Goal: Check status

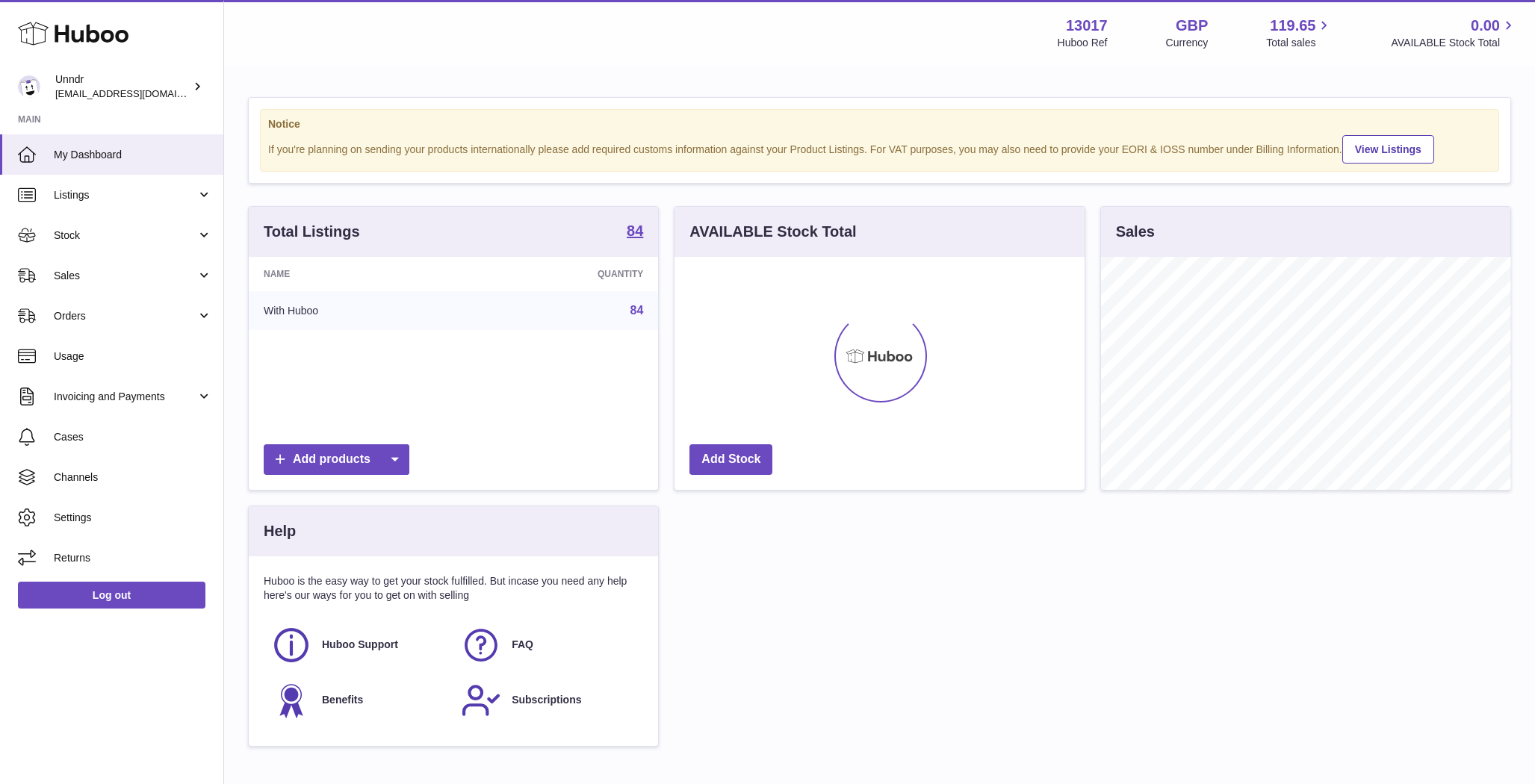
scroll to position [233, 410]
click at [101, 319] on span "Orders" at bounding box center [125, 316] width 142 height 14
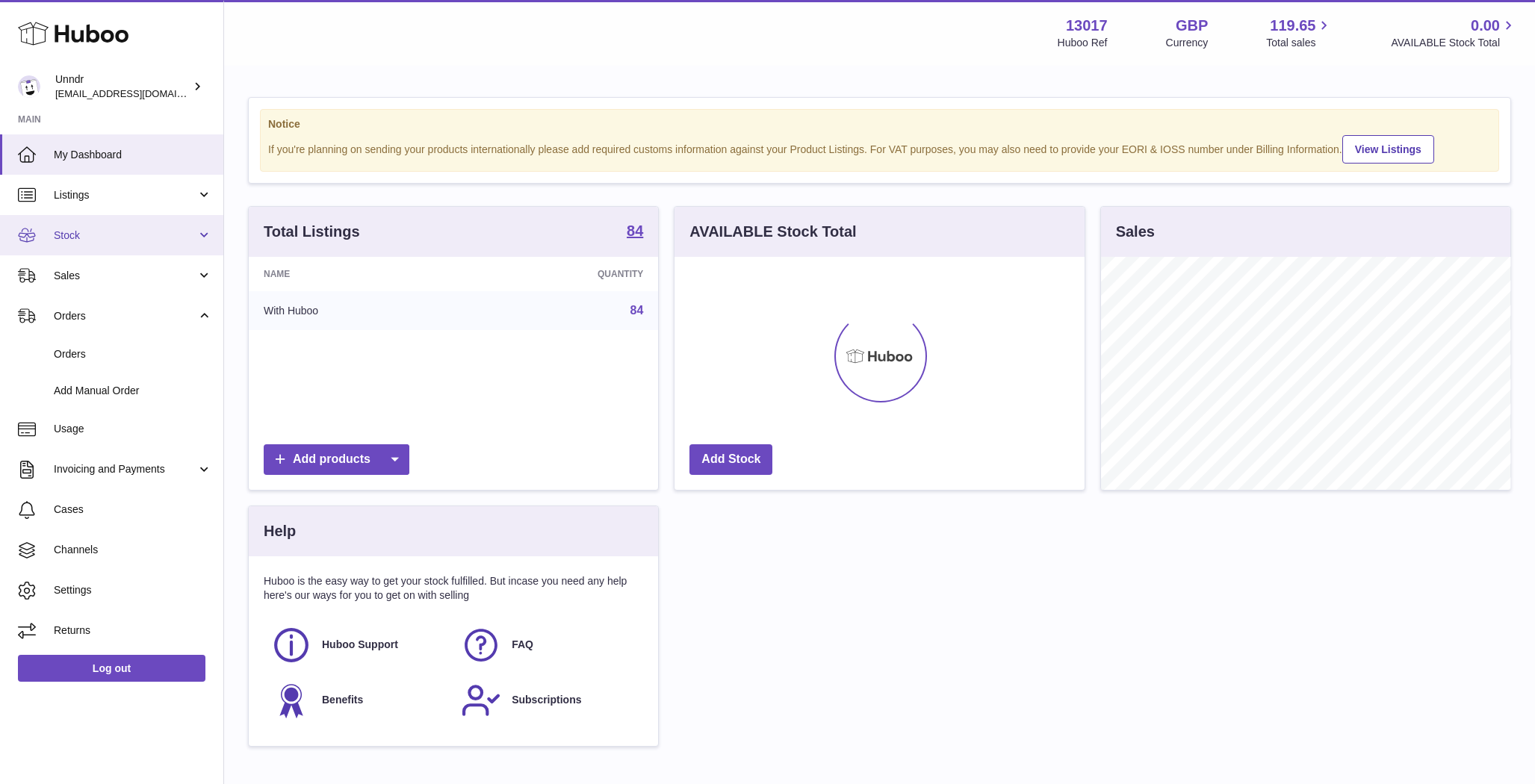
click at [88, 240] on span "Stock" at bounding box center [125, 236] width 142 height 14
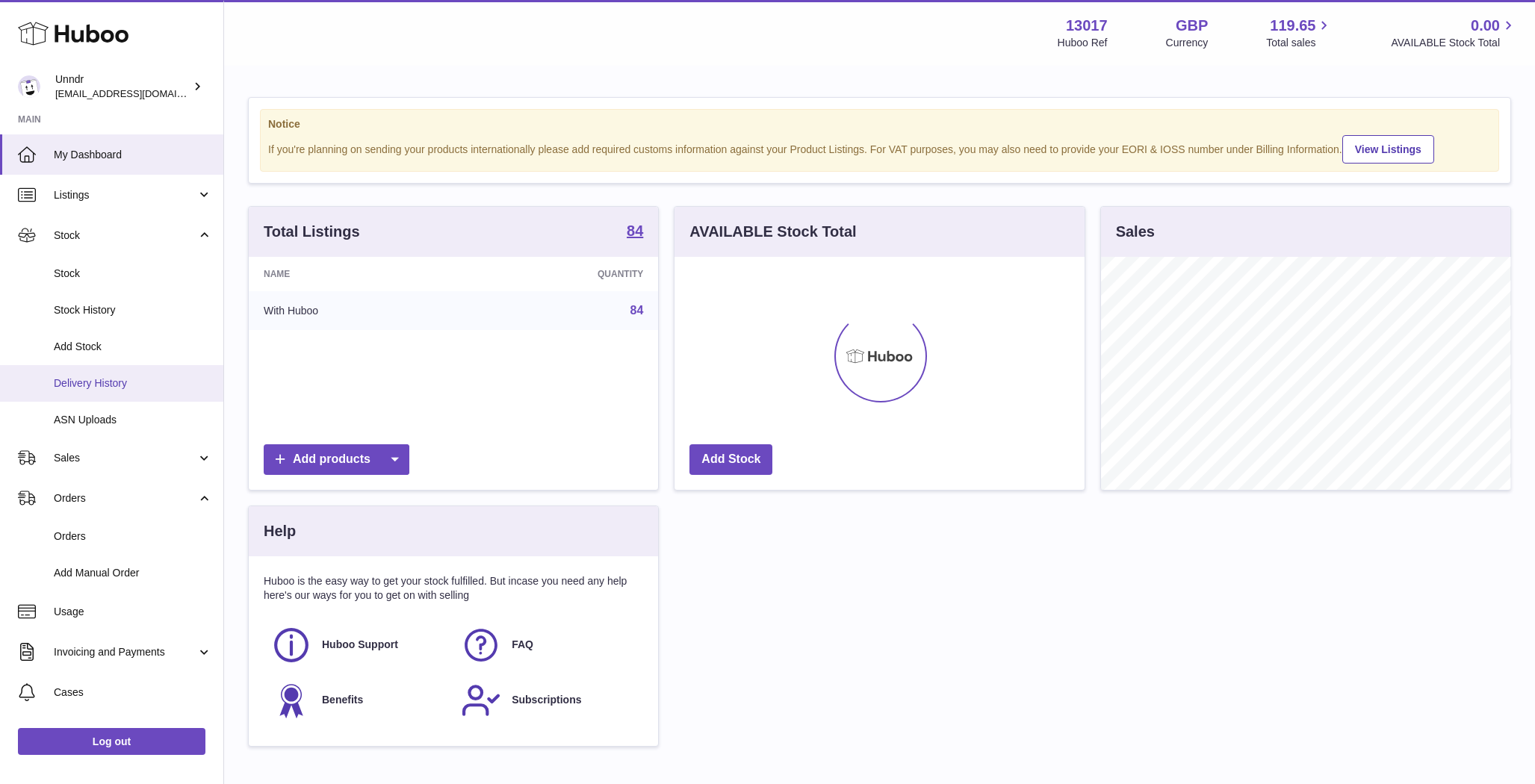
click at [98, 382] on span "Delivery History" at bounding box center [133, 384] width 158 height 14
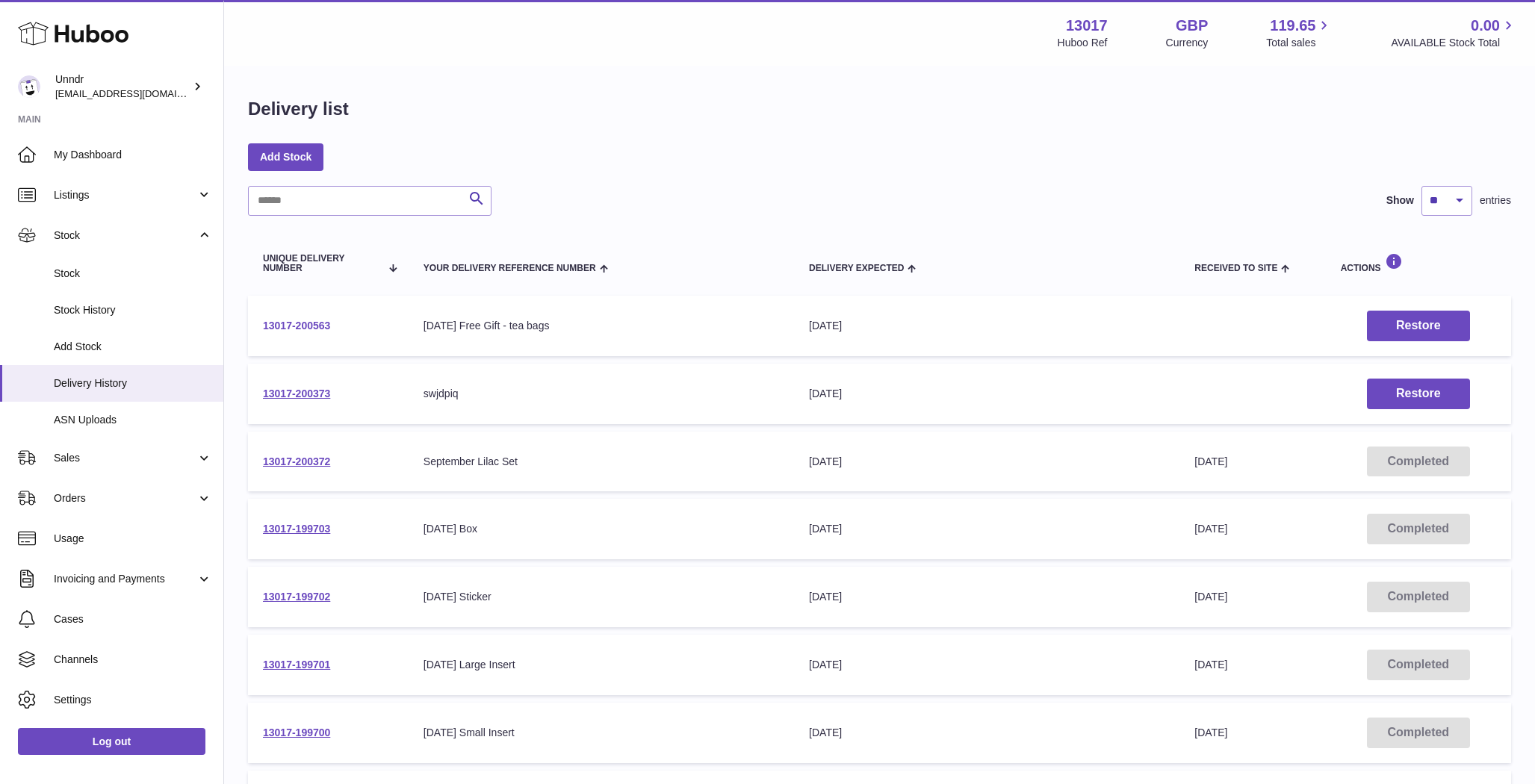
click at [298, 330] on link "13017-200563" at bounding box center [297, 325] width 68 height 12
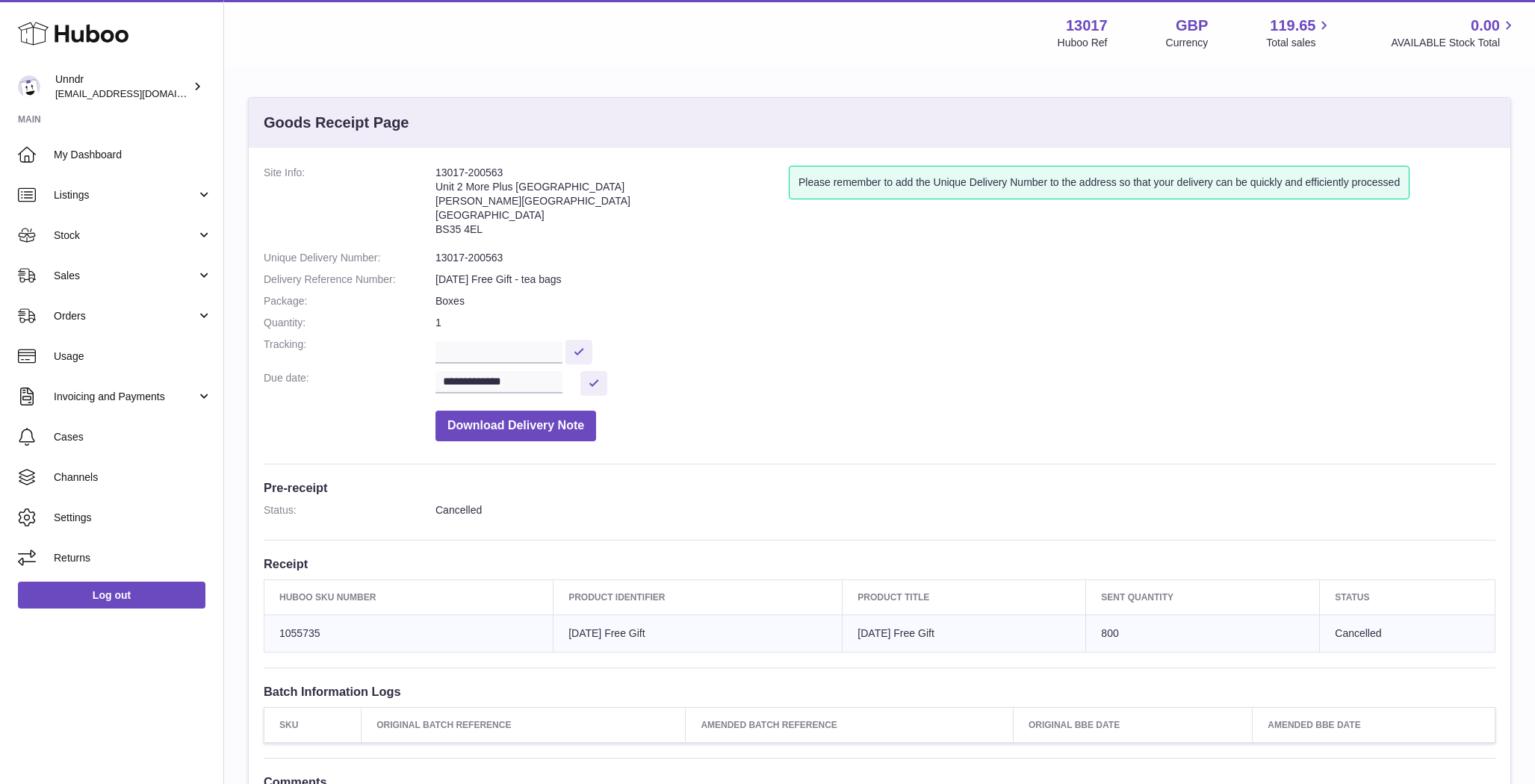
drag, startPoint x: 435, startPoint y: 189, endPoint x: 496, endPoint y: 242, distance: 80.8
click at [487, 233] on address "13017-200563 Unit 2 More Plus Central Park Hudson Ave Severn Beach BS35 4EL" at bounding box center [611, 204] width 353 height 78
copy address "Unit 2 More Plus Central Park Hudson Ave Severn Beach BS35 4EL"
